Goal: Information Seeking & Learning: Learn about a topic

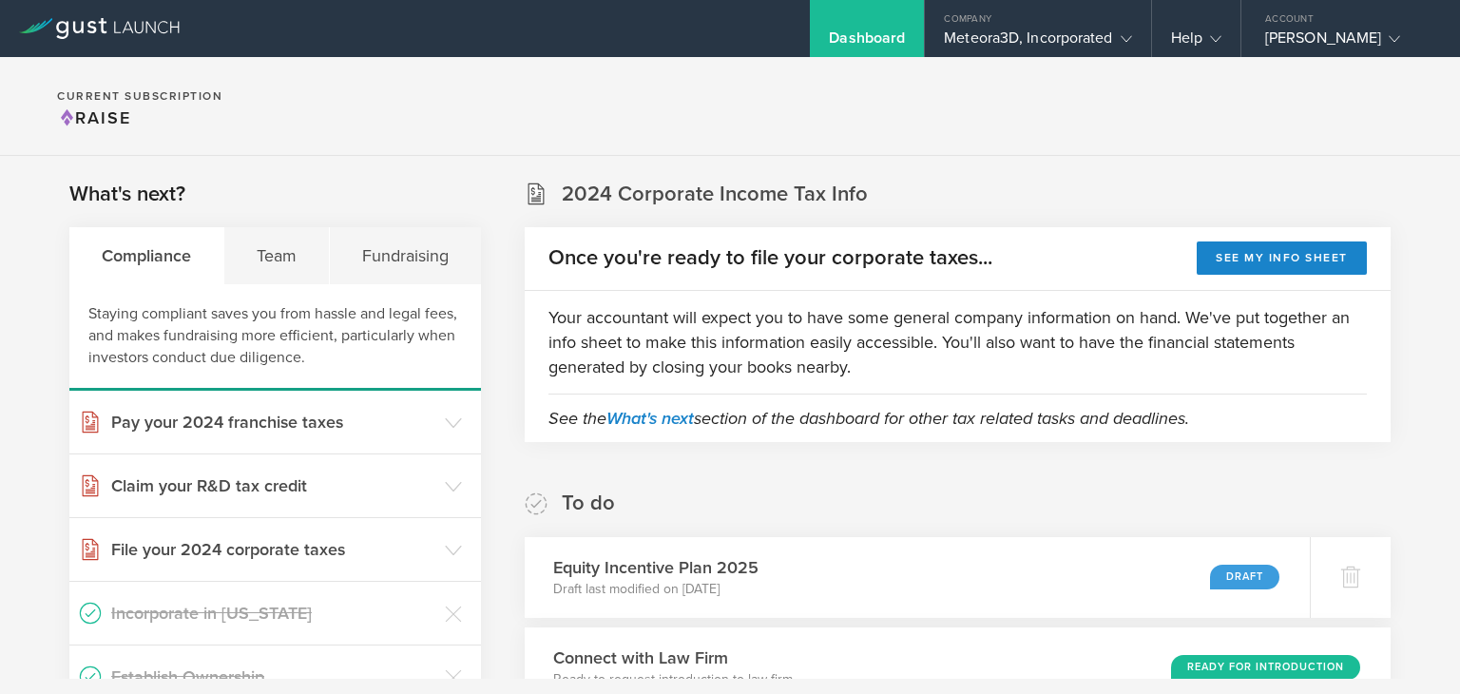
scroll to position [155, 0]
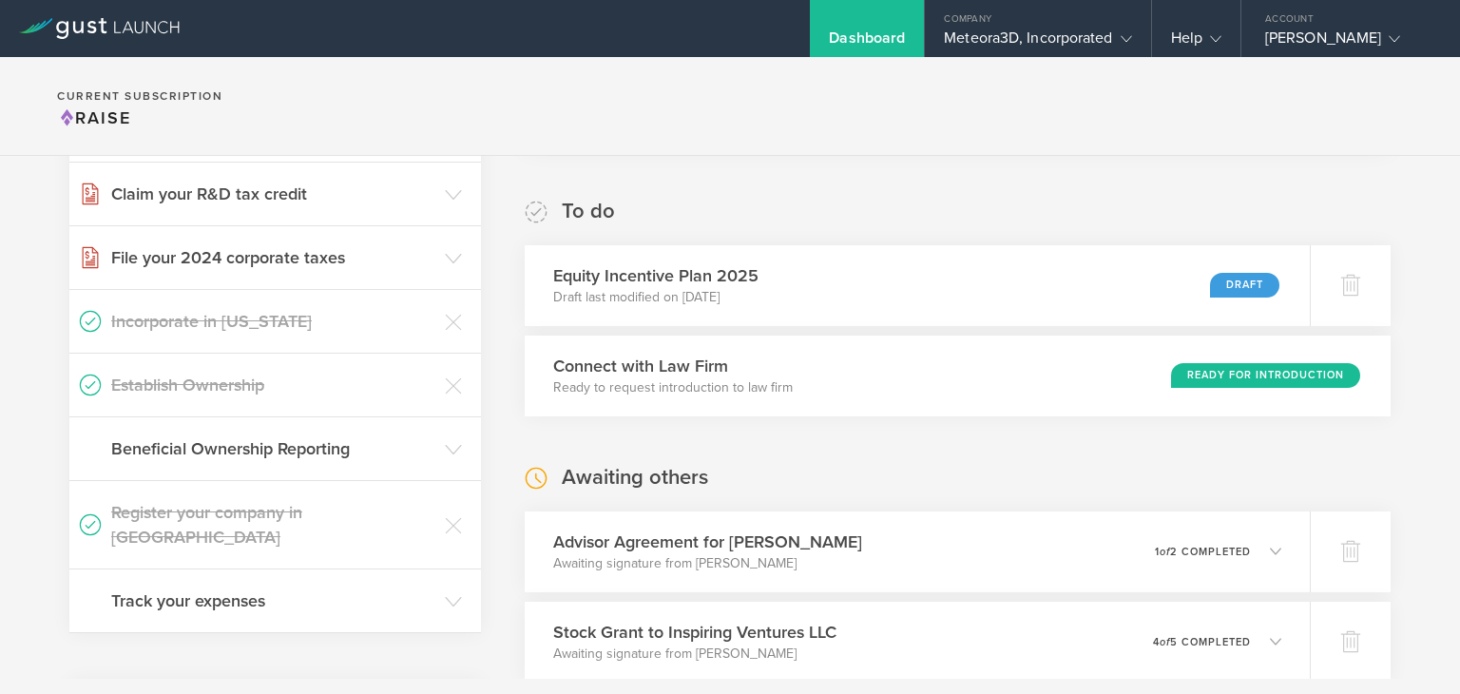
scroll to position [302, 0]
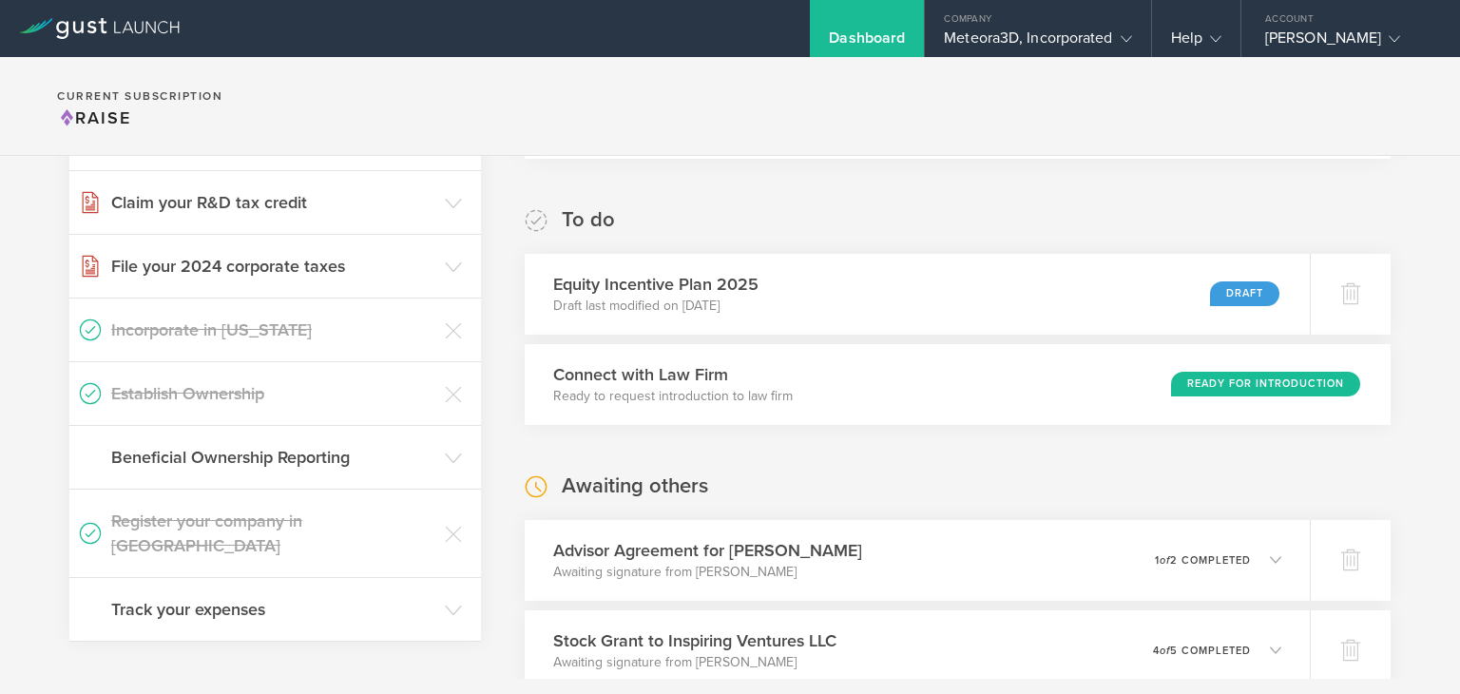
scroll to position [243, 0]
